Goal: Task Accomplishment & Management: Complete application form

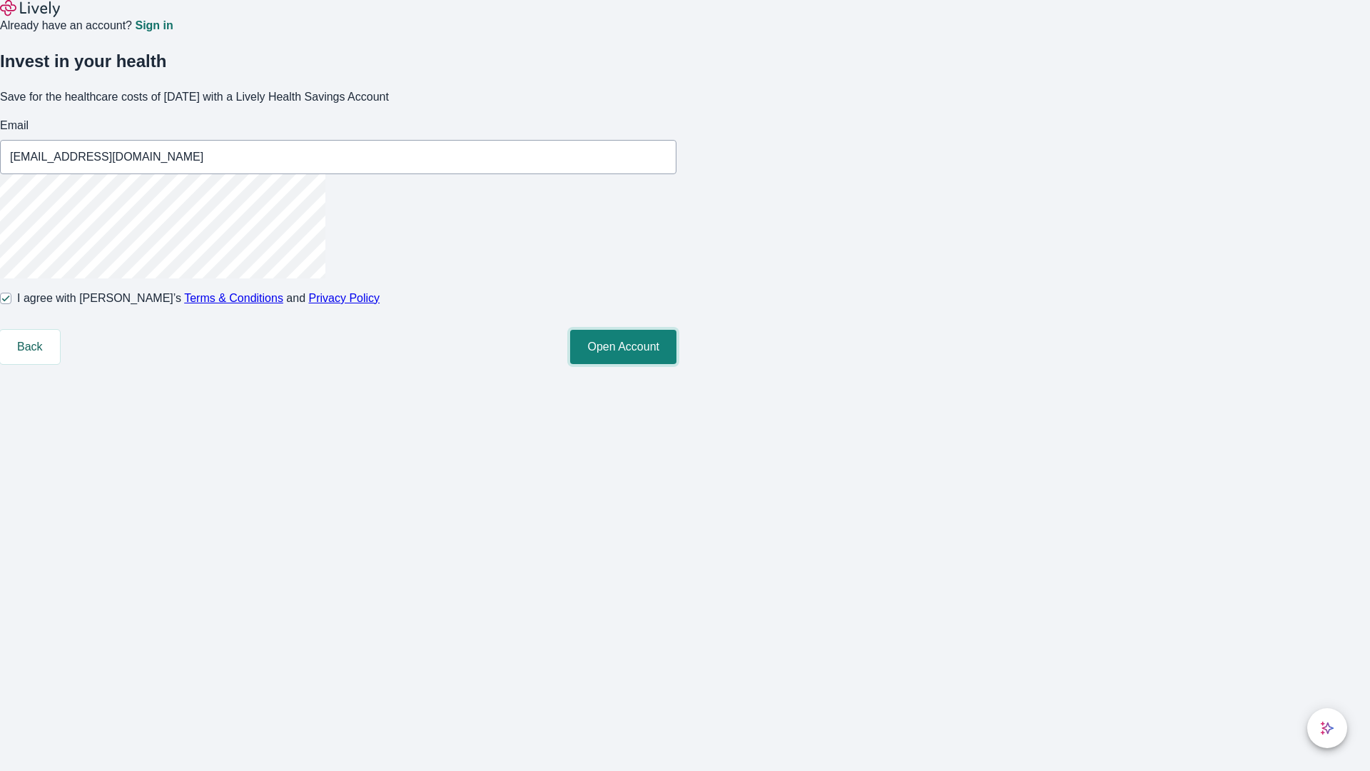
click at [677, 364] on button "Open Account" at bounding box center [623, 347] width 106 height 34
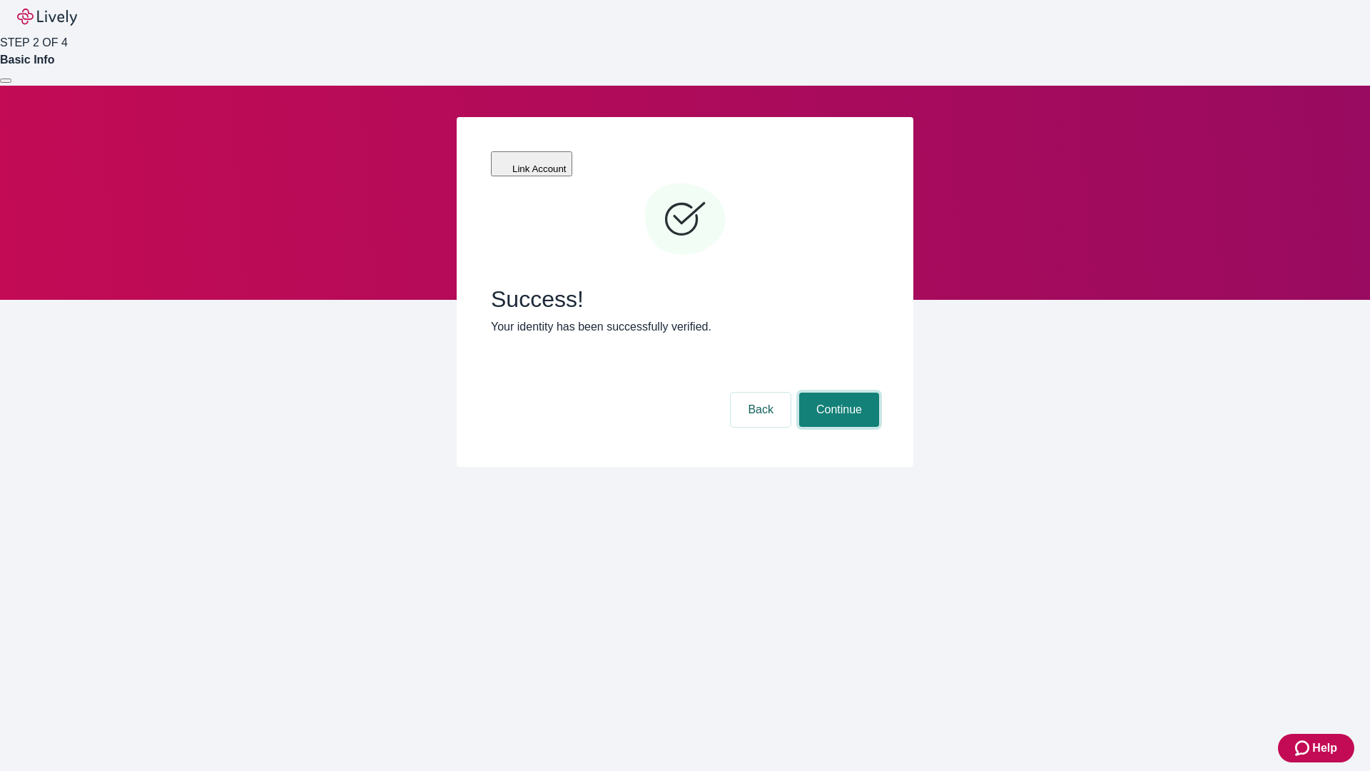
click at [837, 393] on button "Continue" at bounding box center [839, 410] width 80 height 34
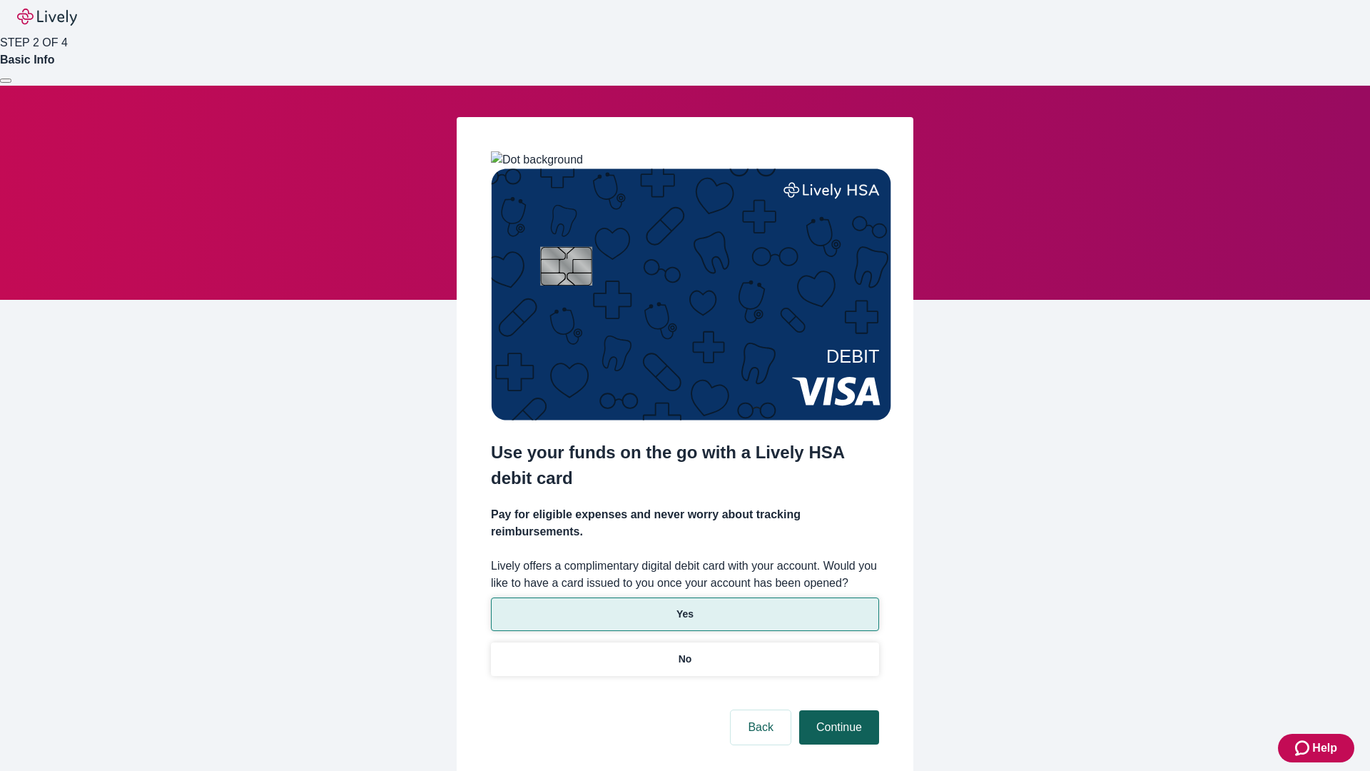
click at [684, 652] on p "No" at bounding box center [686, 659] width 14 height 15
click at [837, 710] on button "Continue" at bounding box center [839, 727] width 80 height 34
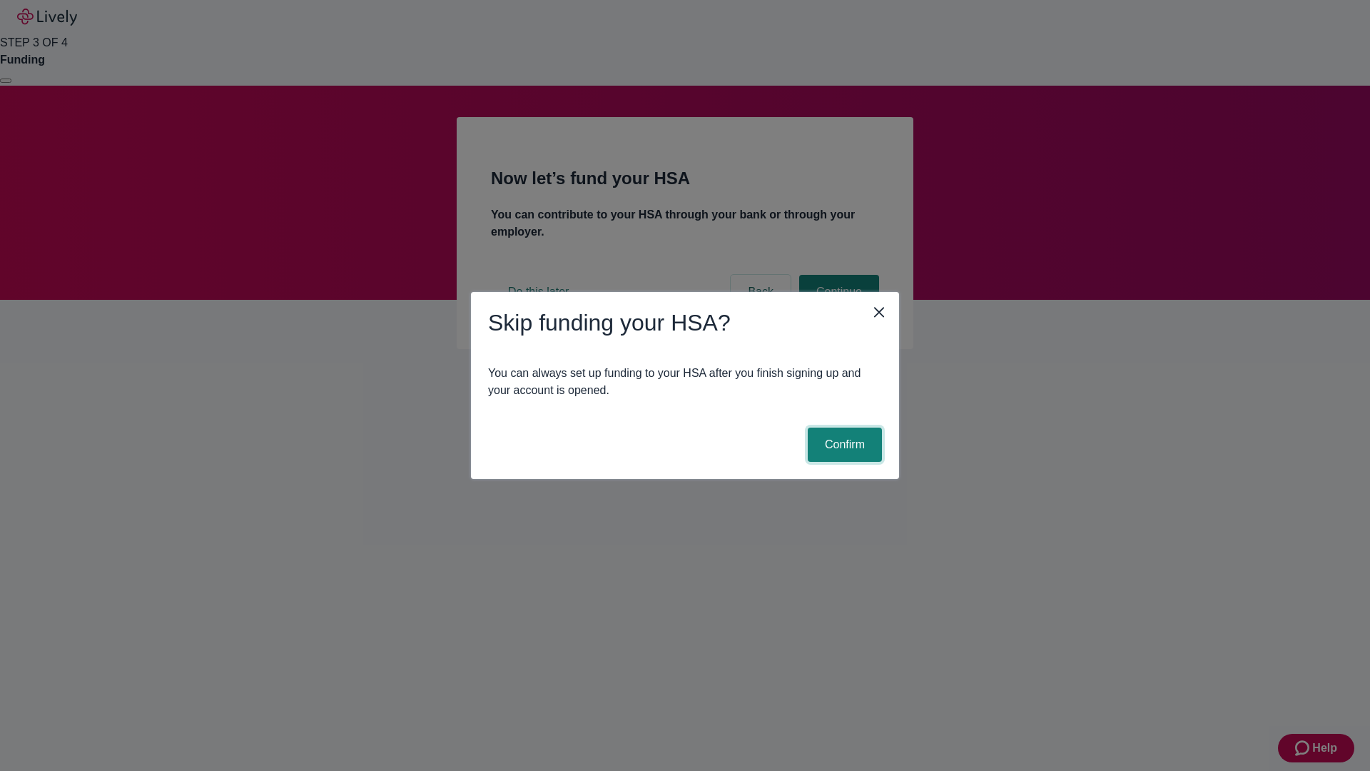
click at [843, 445] on button "Confirm" at bounding box center [845, 444] width 74 height 34
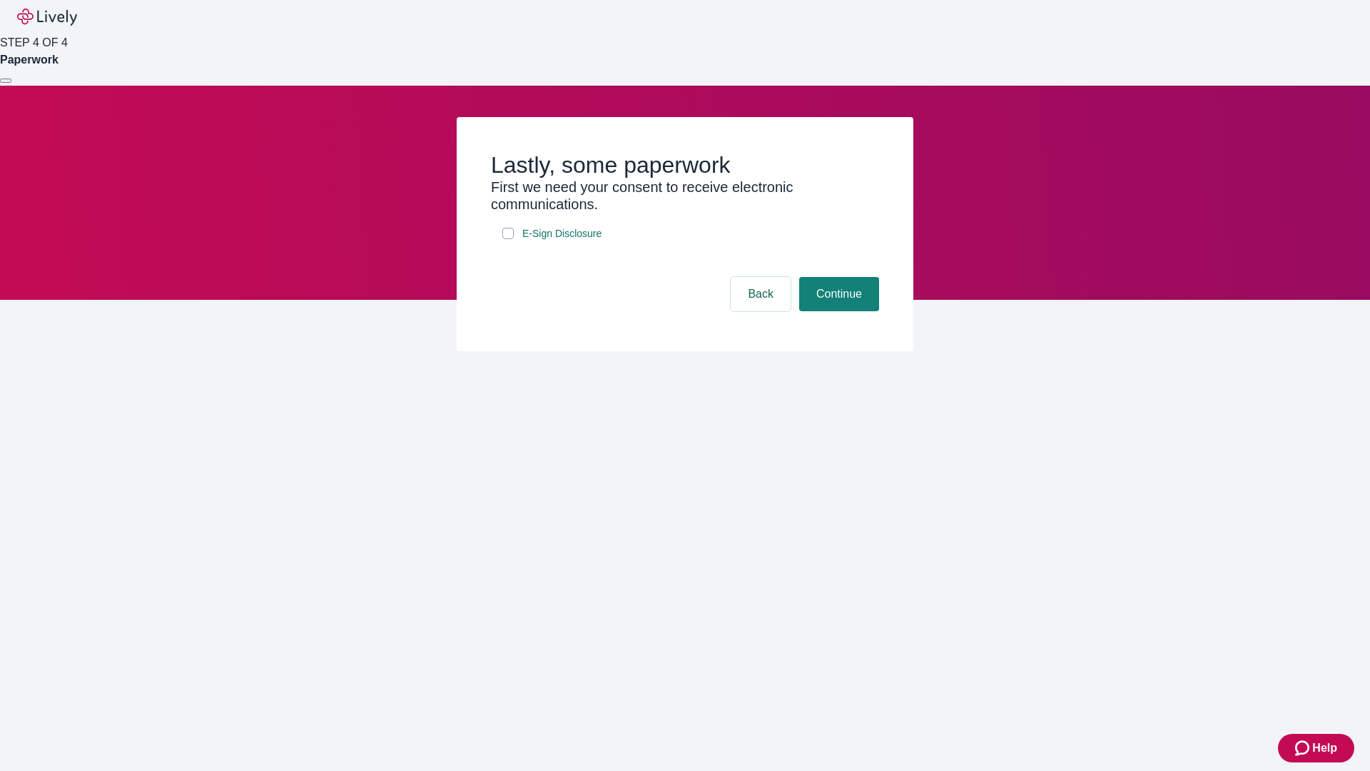
click at [508, 239] on input "E-Sign Disclosure" at bounding box center [507, 233] width 11 height 11
checkbox input "true"
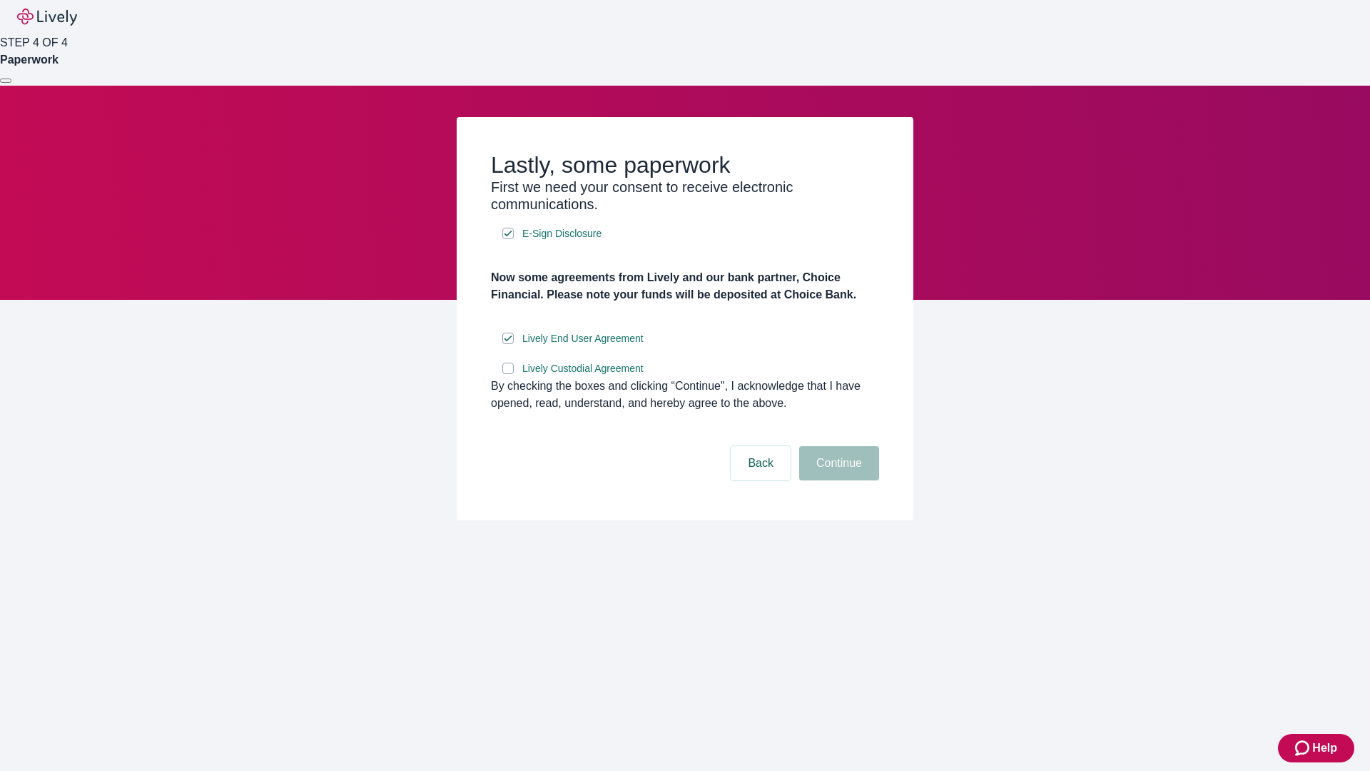
click at [508, 374] on input "Lively Custodial Agreement" at bounding box center [507, 368] width 11 height 11
checkbox input "true"
click at [837, 480] on button "Continue" at bounding box center [839, 463] width 80 height 34
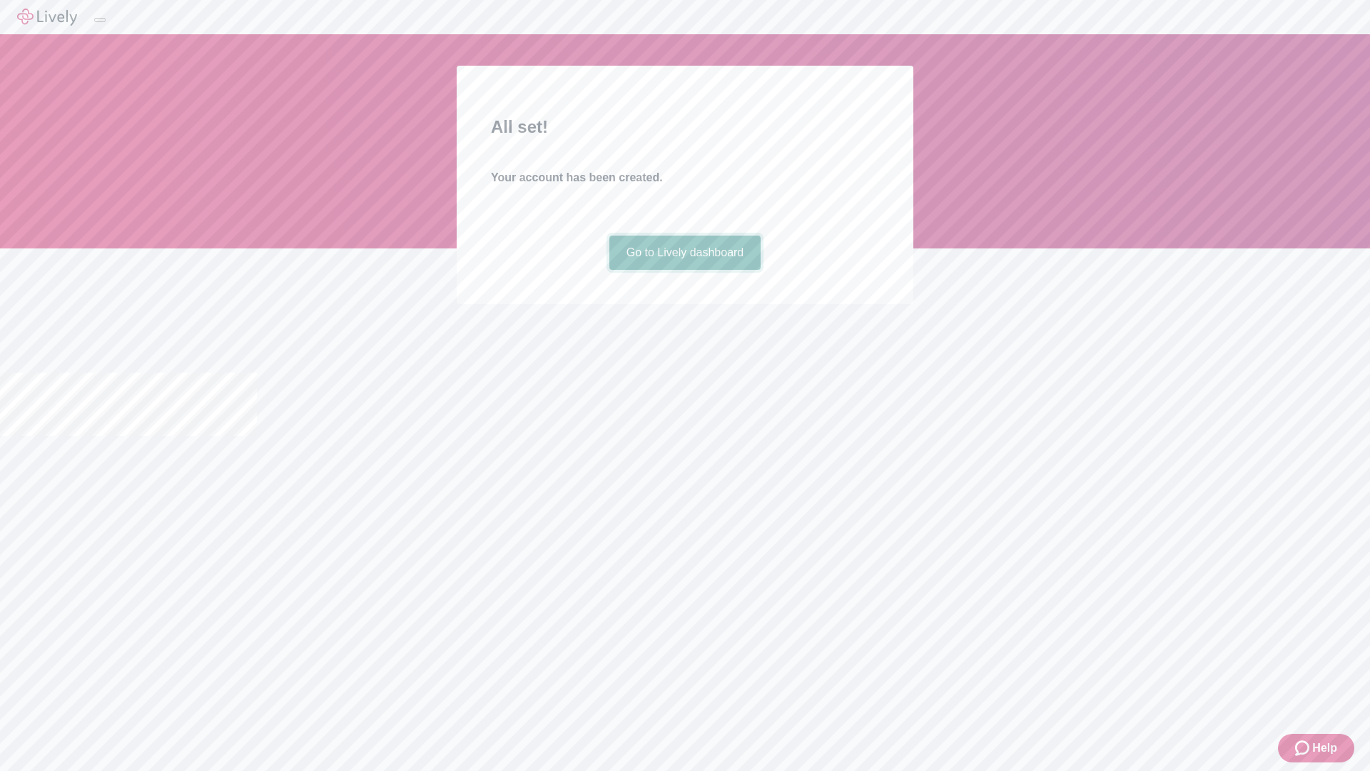
click at [684, 270] on link "Go to Lively dashboard" at bounding box center [685, 253] width 152 height 34
